Goal: Download file/media

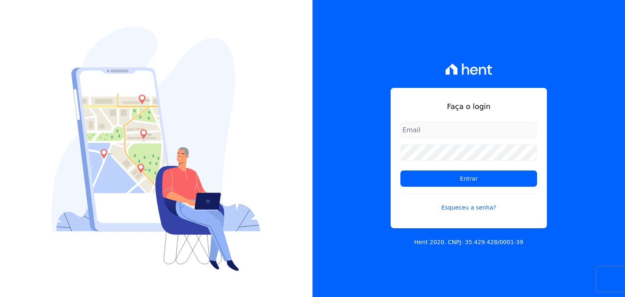
click at [422, 131] on input "email" at bounding box center [468, 130] width 137 height 16
type input "[PERSON_NAME][EMAIL_ADDRESS][PERSON_NAME][DOMAIN_NAME]"
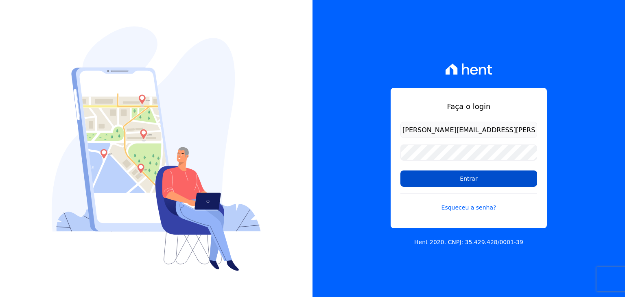
click at [449, 179] on input "Entrar" at bounding box center [468, 178] width 137 height 16
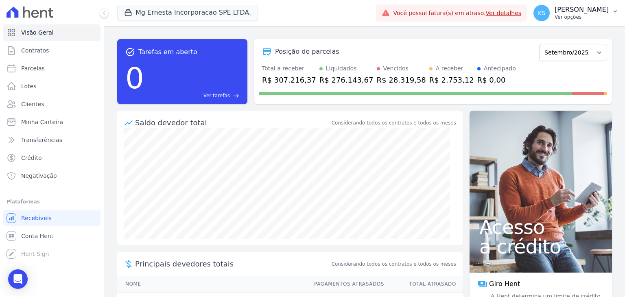
click at [586, 15] on p "Ver opções" at bounding box center [581, 17] width 54 height 7
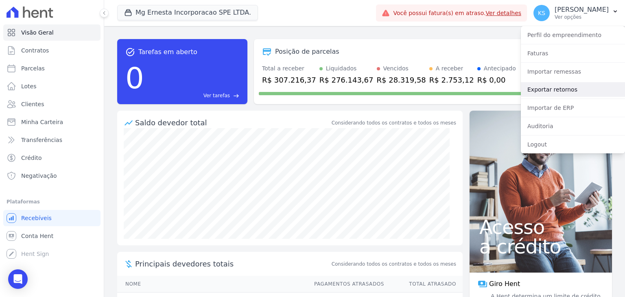
click at [563, 88] on link "Exportar retornos" at bounding box center [572, 89] width 104 height 15
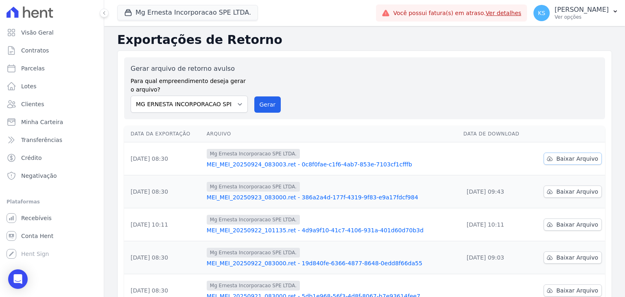
click at [575, 158] on span "Baixar Arquivo" at bounding box center [577, 159] width 42 height 8
